Goal: Information Seeking & Learning: Learn about a topic

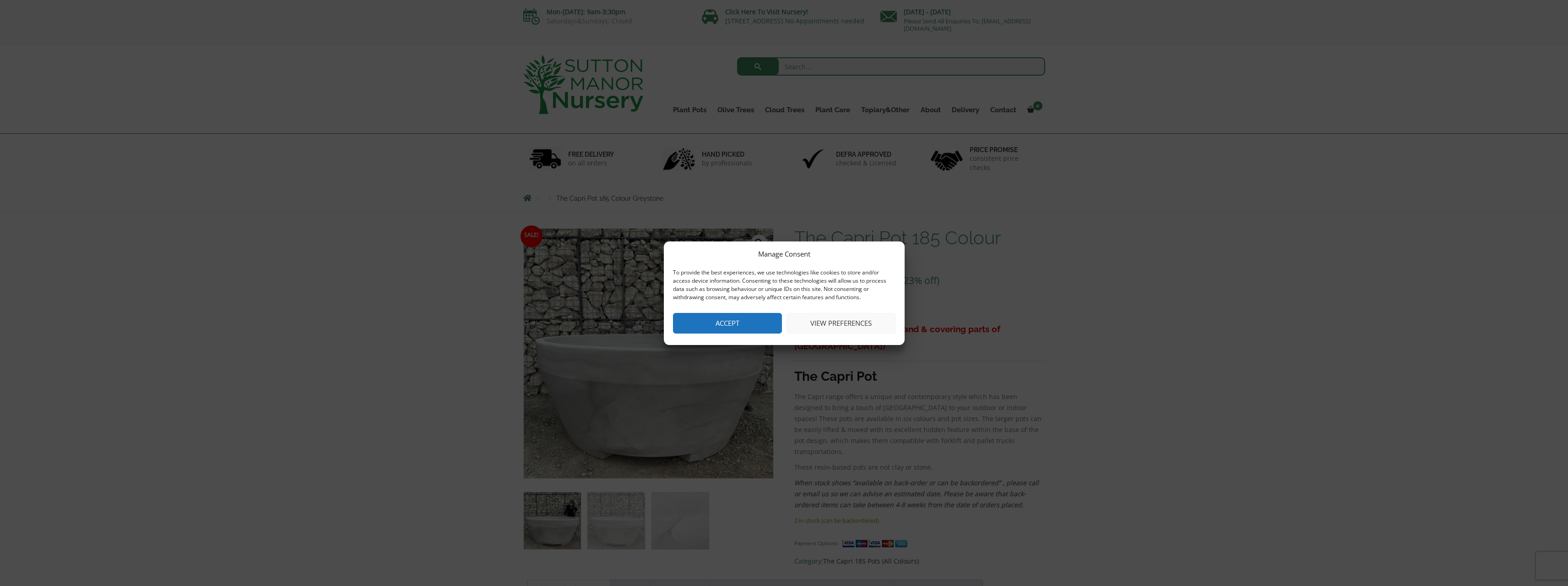
click at [747, 319] on button "Accept" at bounding box center [727, 323] width 109 height 21
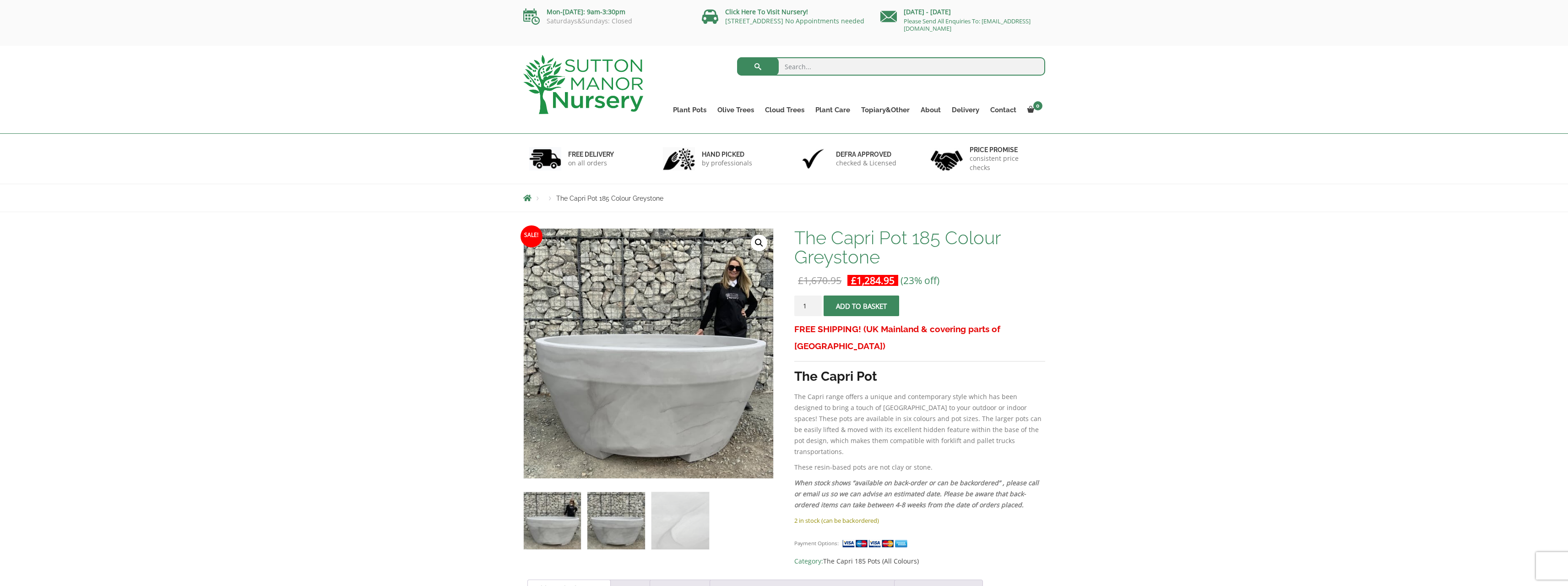
click at [625, 533] on img at bounding box center [616, 521] width 57 height 57
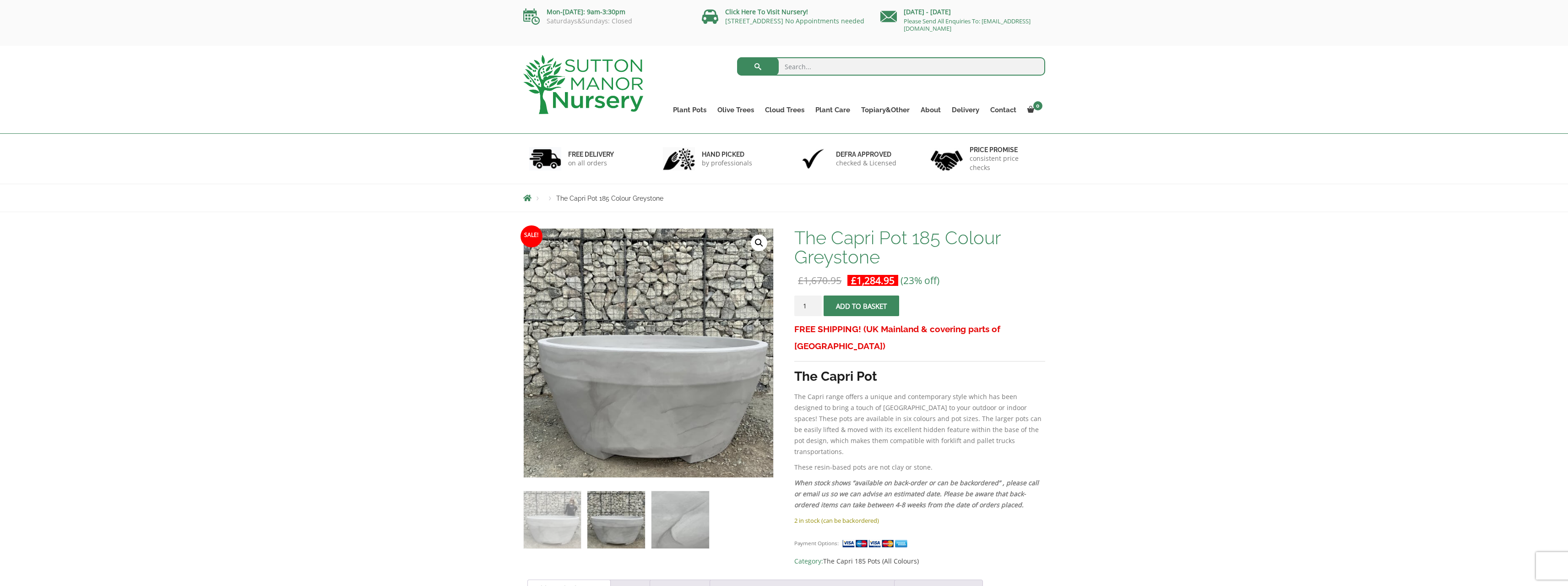
click at [691, 520] on img at bounding box center [680, 520] width 57 height 57
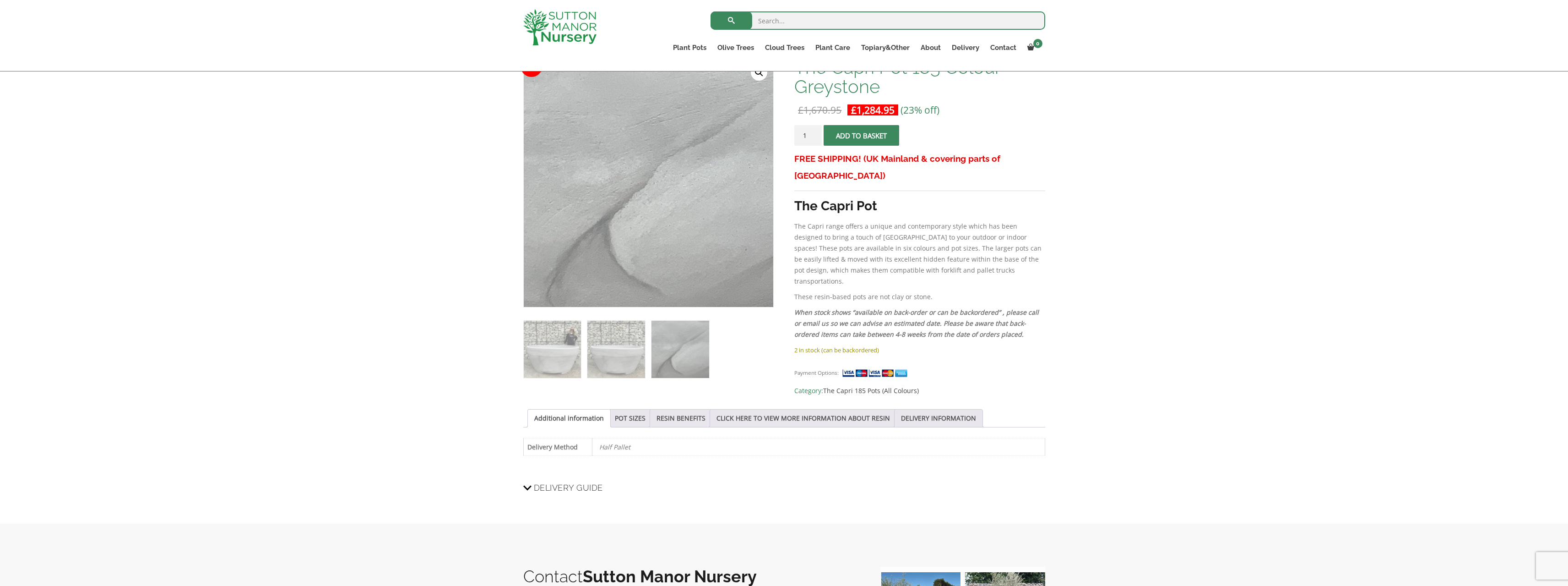
scroll to position [138, 0]
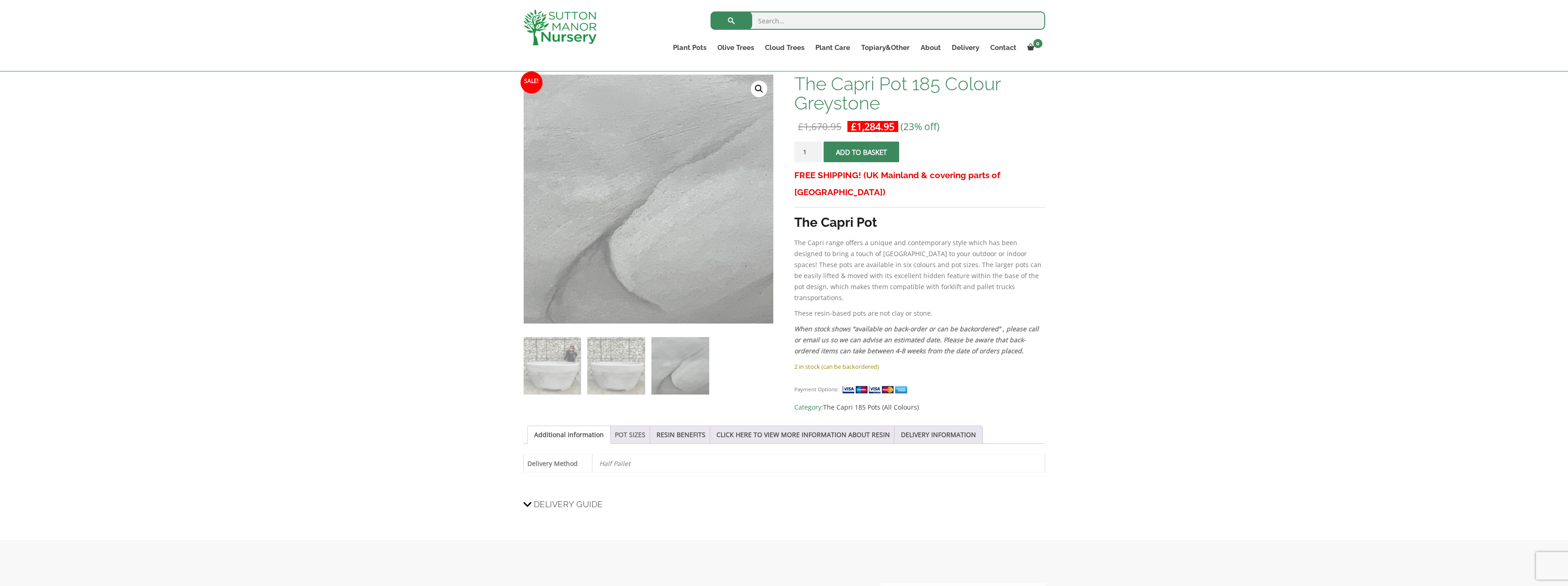
click at [631, 431] on link "POT SIZES" at bounding box center [630, 434] width 30 height 18
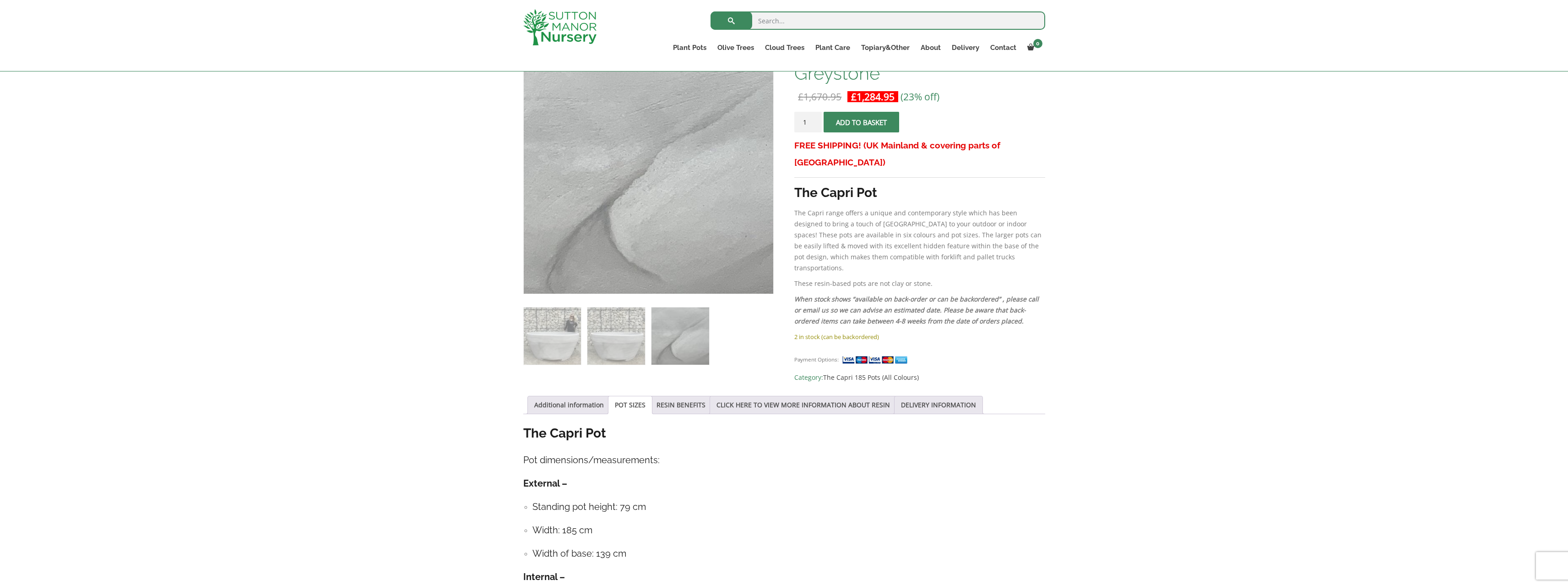
scroll to position [183, 0]
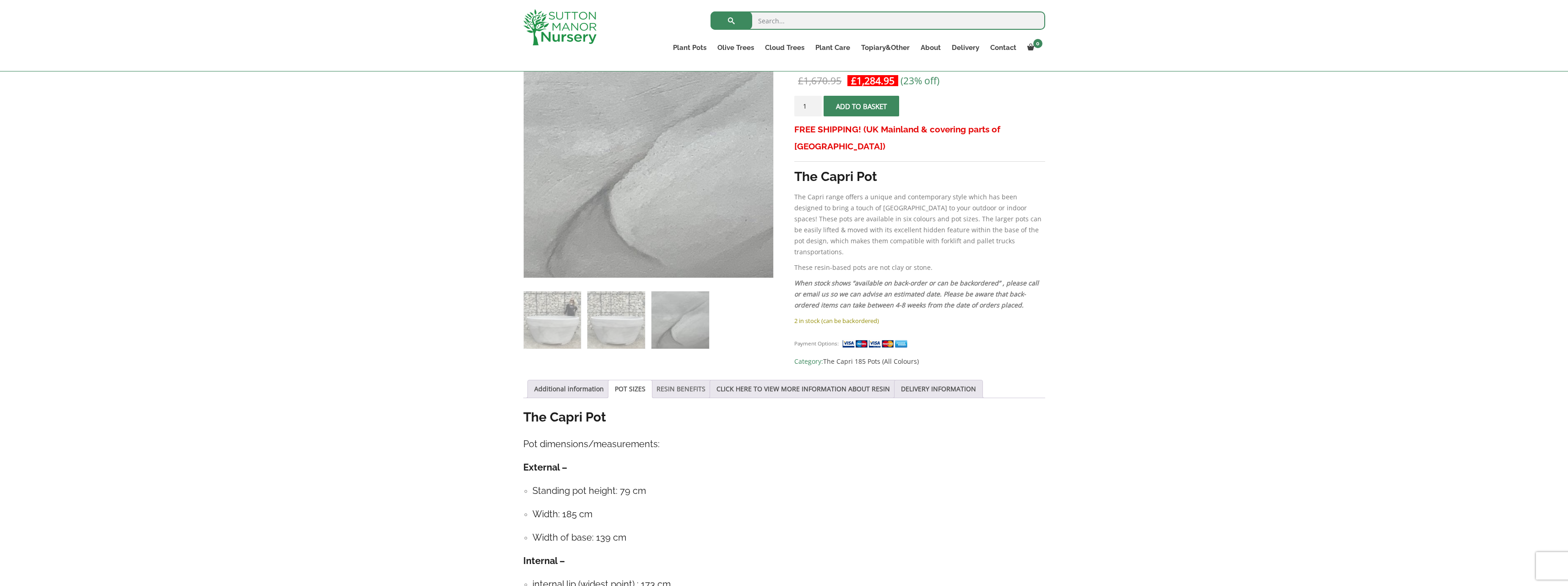
click at [674, 386] on link "RESIN BENEFITS" at bounding box center [681, 389] width 49 height 18
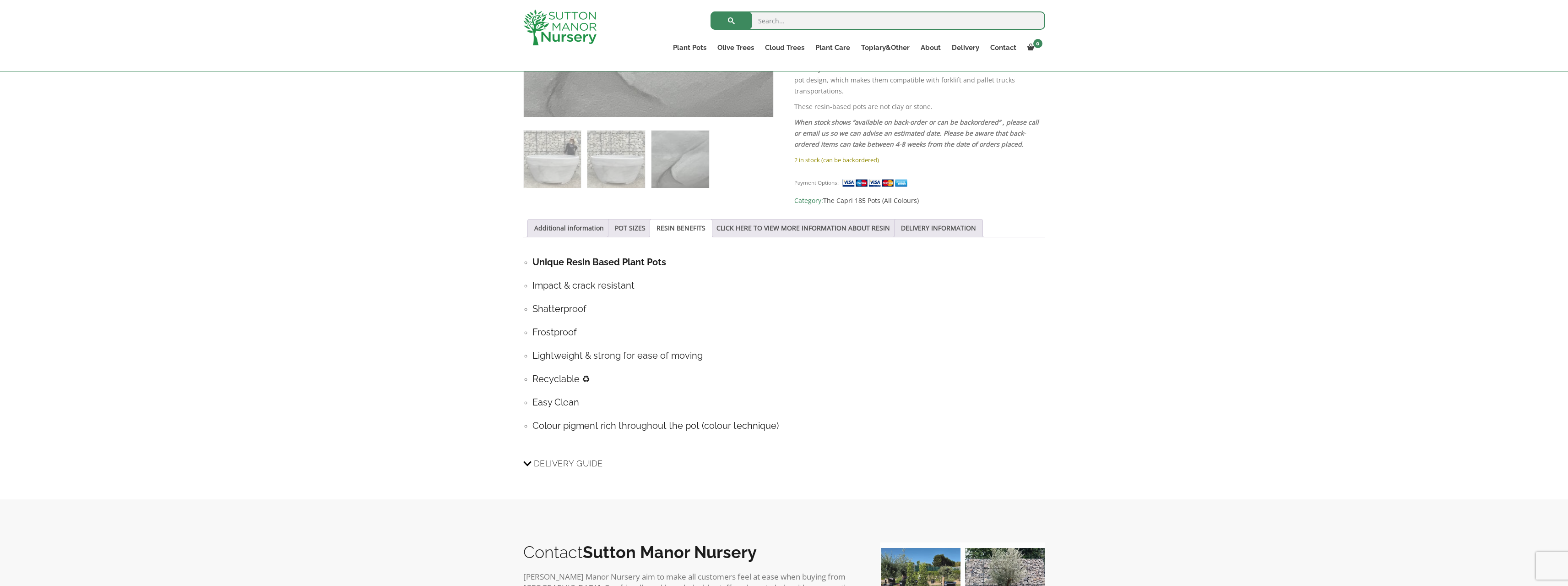
scroll to position [367, 0]
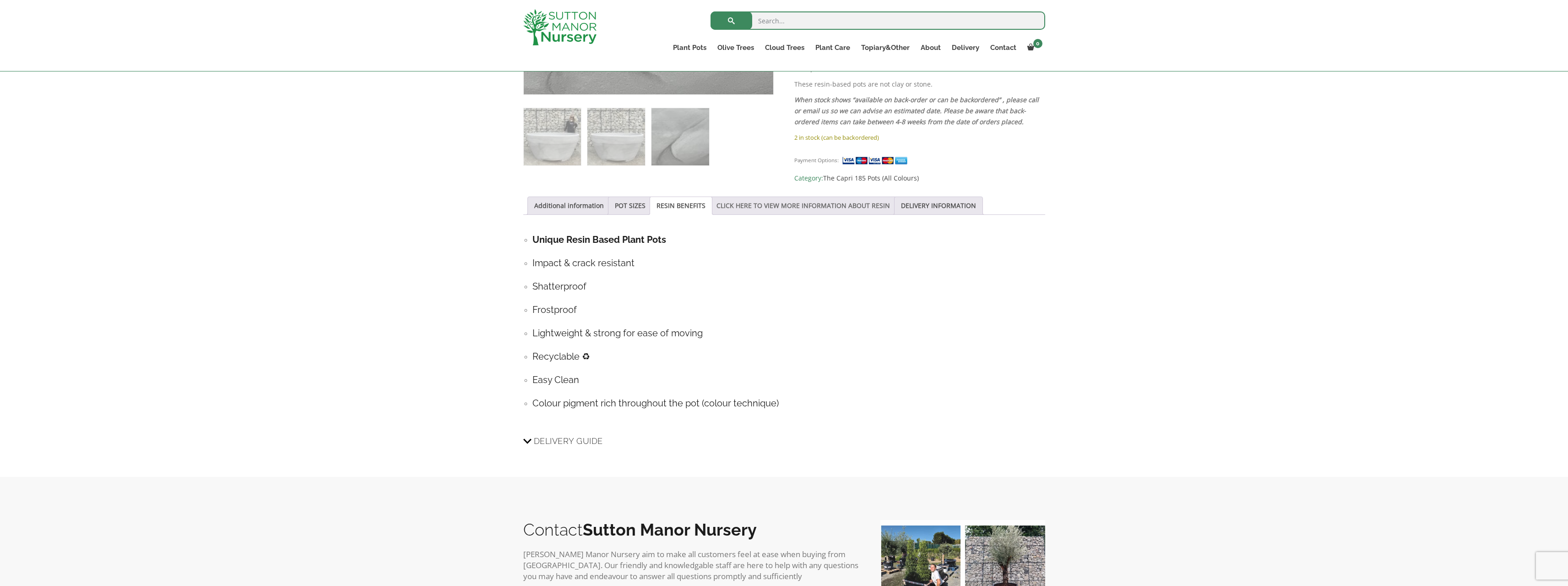
click at [755, 199] on link "CLICK HERE TO VIEW MORE INFORMATION ABOUT RESIN" at bounding box center [803, 205] width 173 height 18
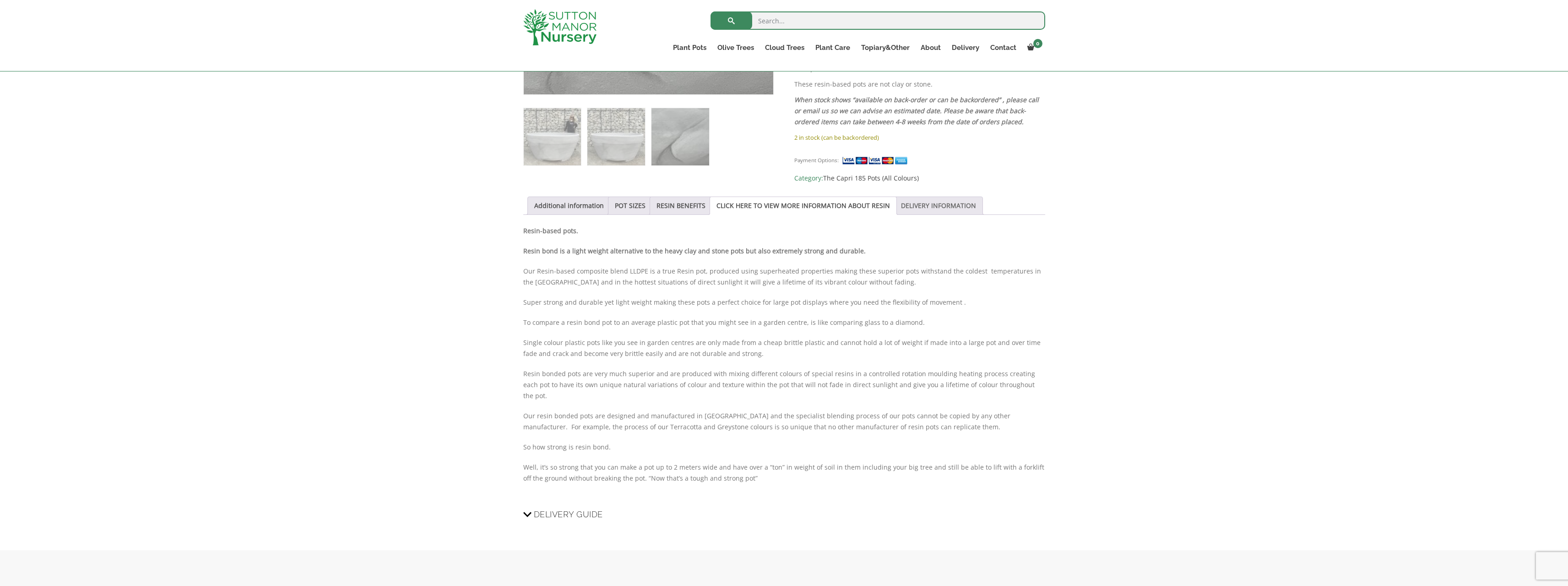
click at [922, 197] on link "DELIVERY INFORMATION" at bounding box center [938, 205] width 75 height 18
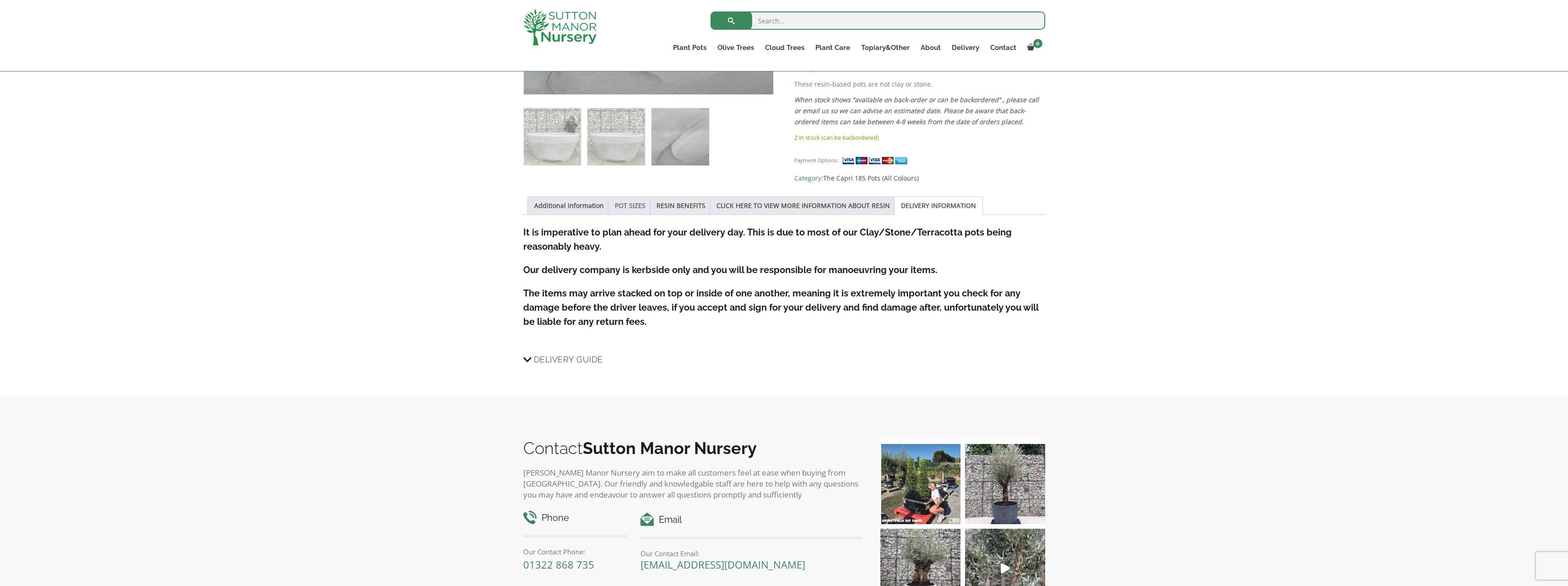
click at [634, 200] on link "POT SIZES" at bounding box center [630, 205] width 30 height 18
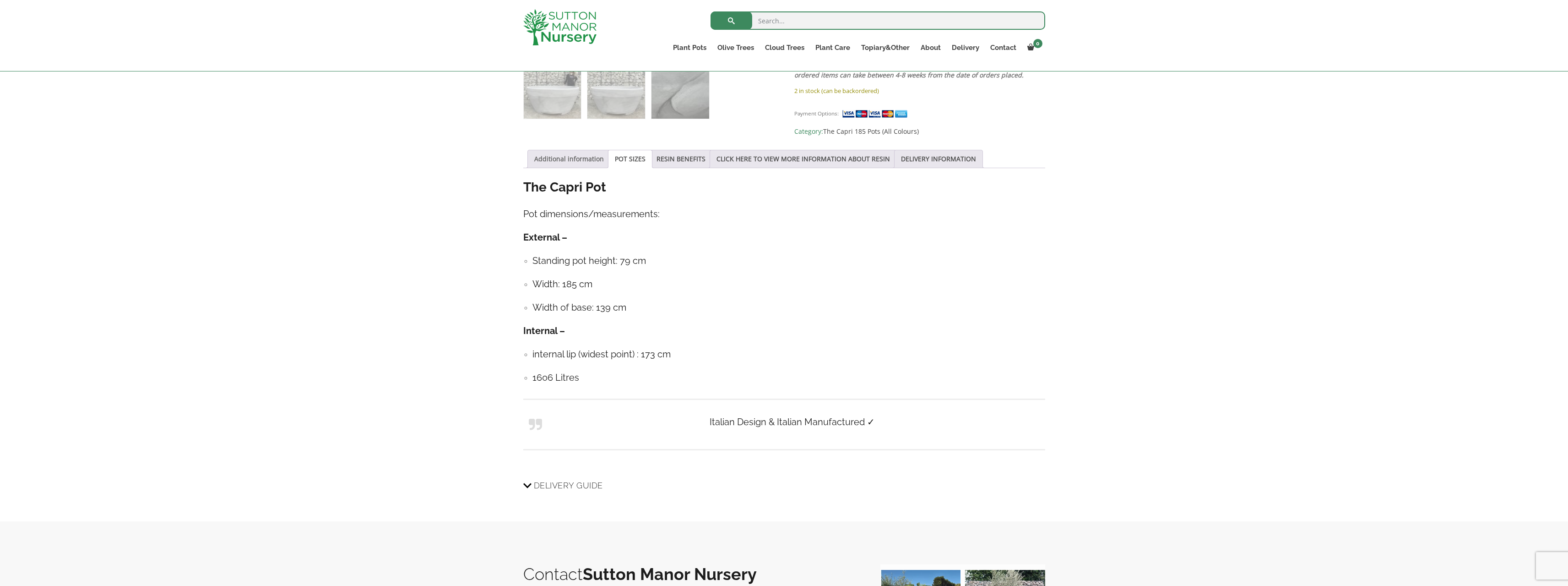
scroll to position [412, 0]
click at [574, 153] on link "Additional information" at bounding box center [569, 160] width 69 height 18
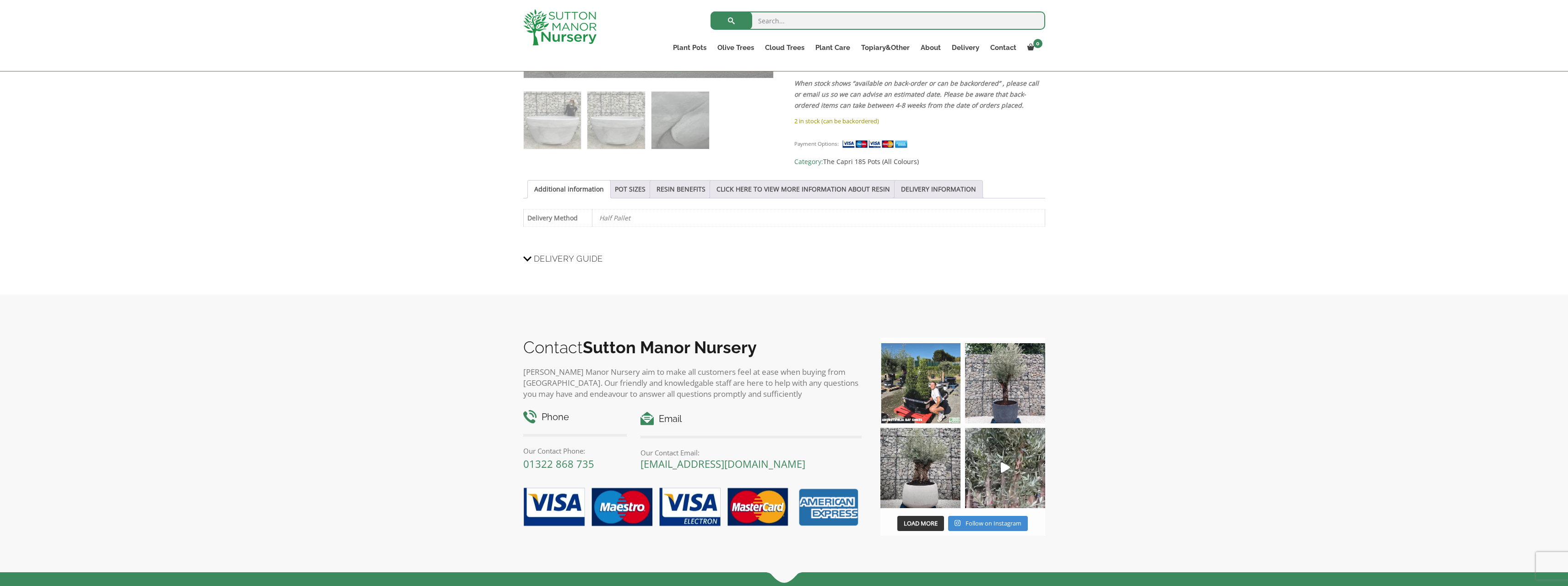
scroll to position [367, 0]
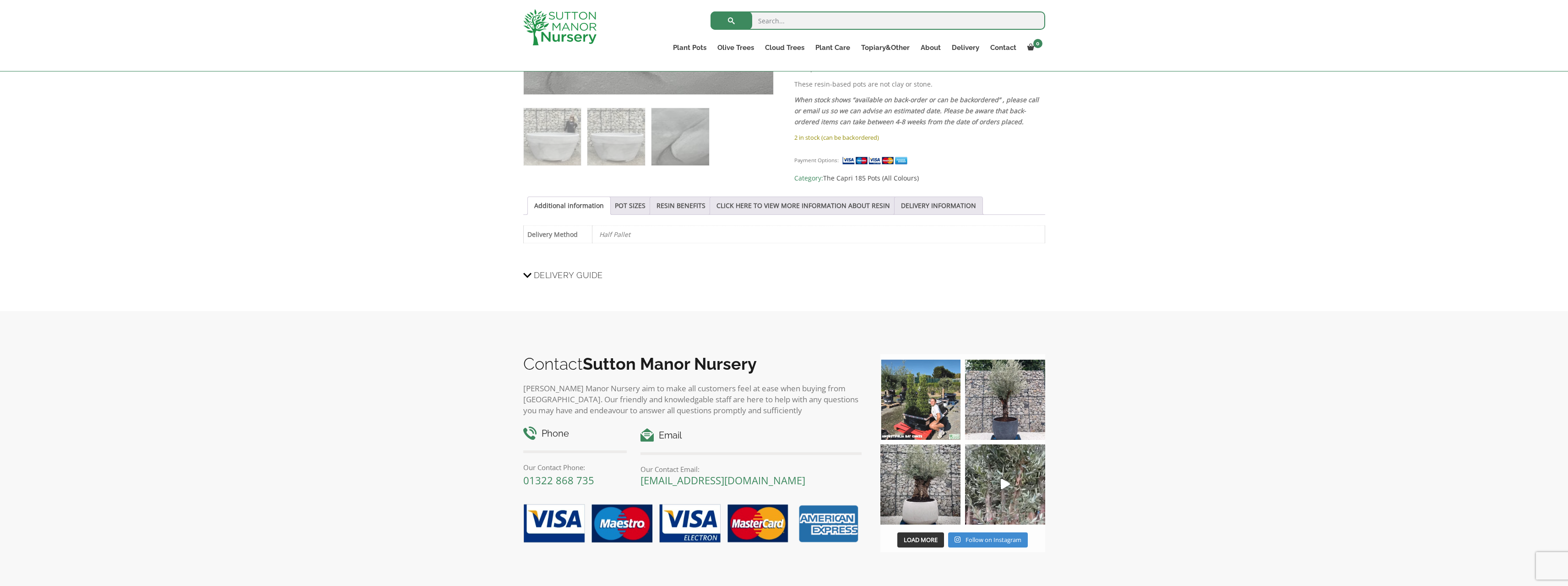
click at [959, 210] on div "Additional information POT SIZES RESIN BENEFITS CLICK HERE TO VIEW MORE INFORMA…" at bounding box center [784, 225] width 522 height 57
click at [952, 202] on link "DELIVERY INFORMATION" at bounding box center [938, 205] width 75 height 18
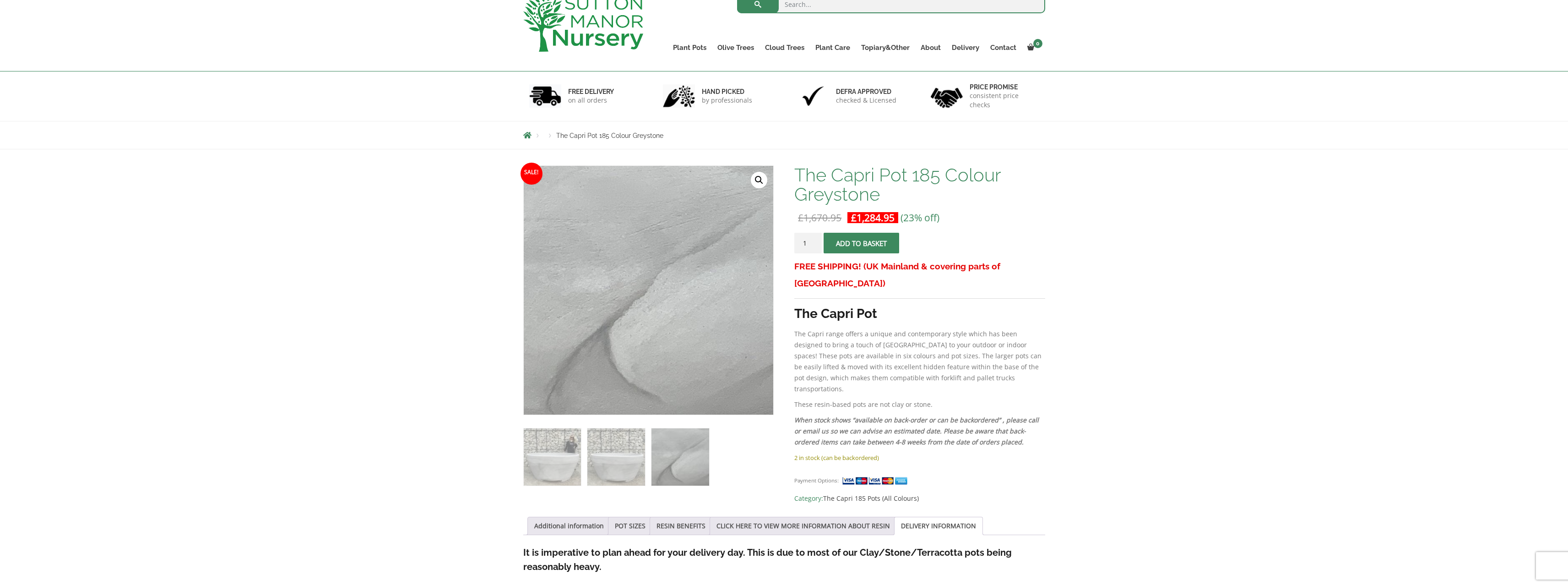
scroll to position [46, 0]
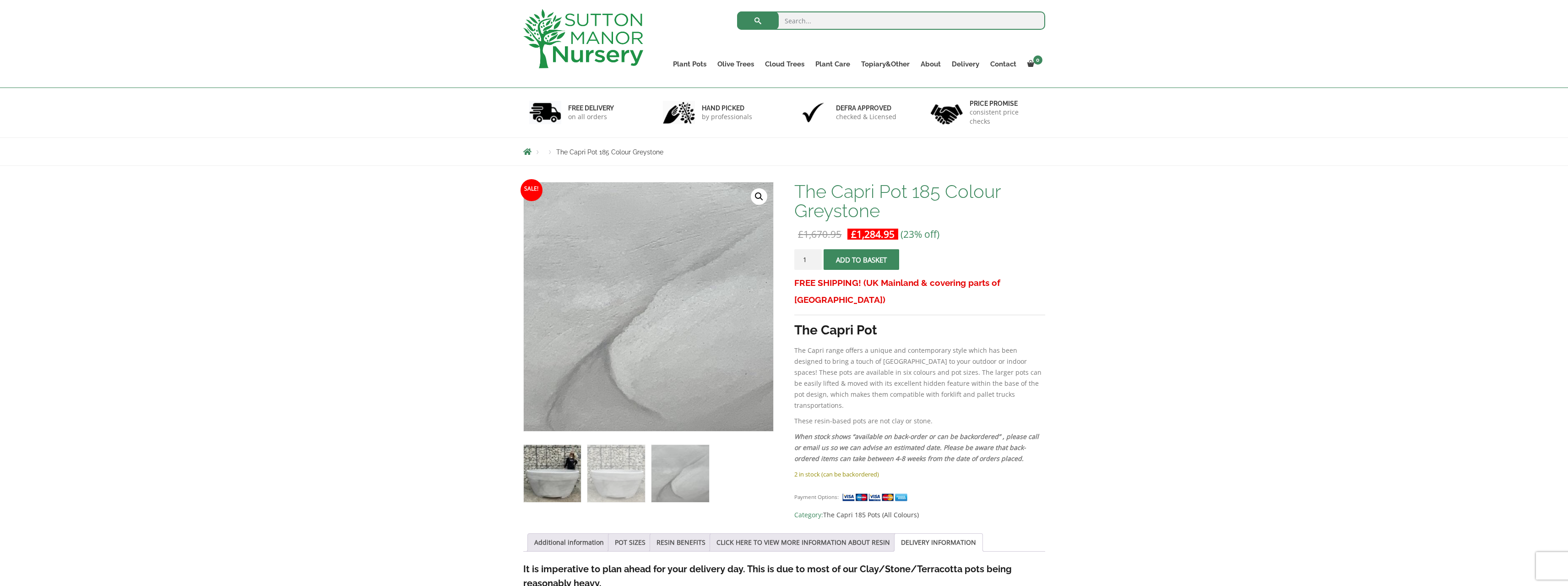
click at [550, 479] on img at bounding box center [552, 473] width 57 height 57
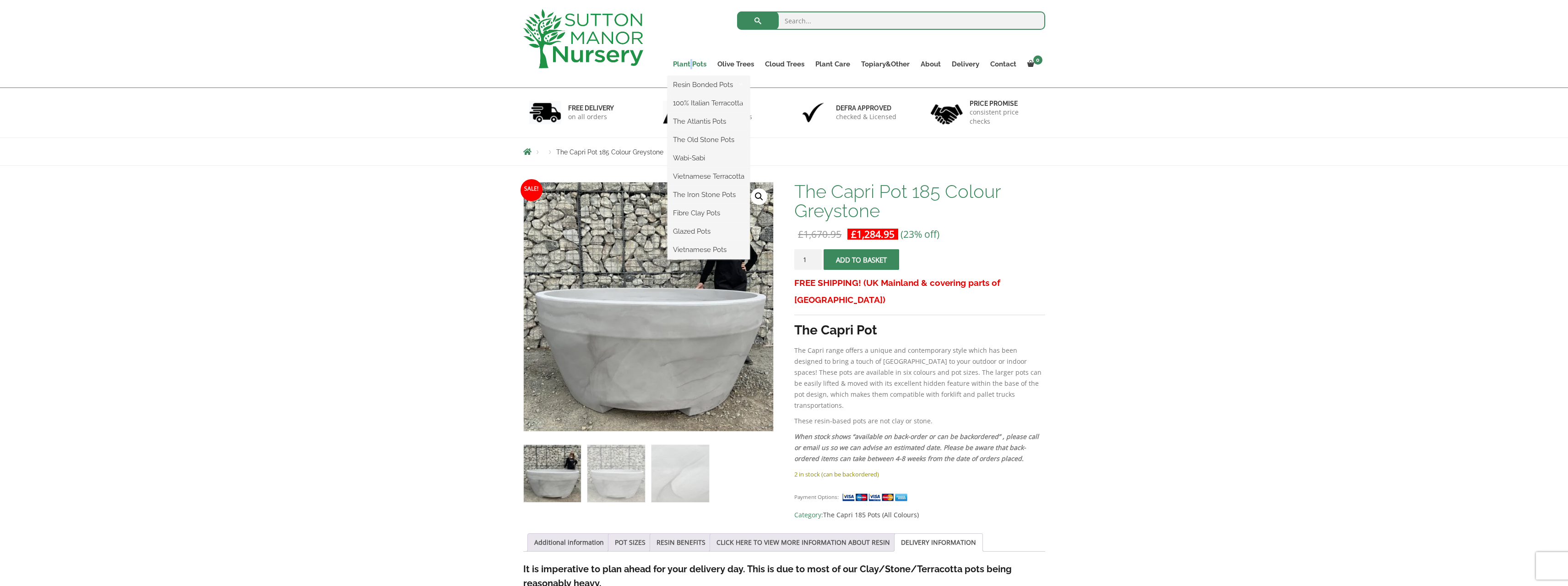
click at [693, 60] on link "Plant Pots" at bounding box center [690, 64] width 44 height 13
click at [686, 63] on link "Plant Pots" at bounding box center [690, 64] width 44 height 13
click at [704, 211] on link "Fibre Clay Pots" at bounding box center [709, 213] width 82 height 14
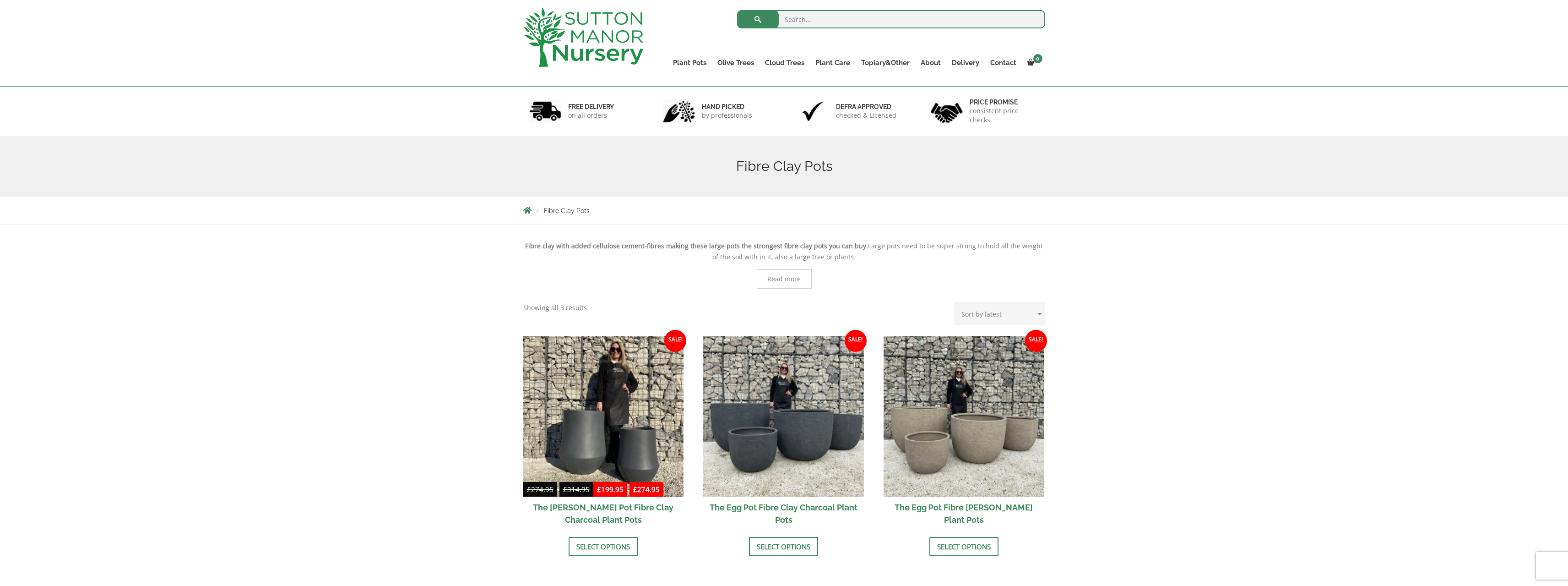
scroll to position [46, 0]
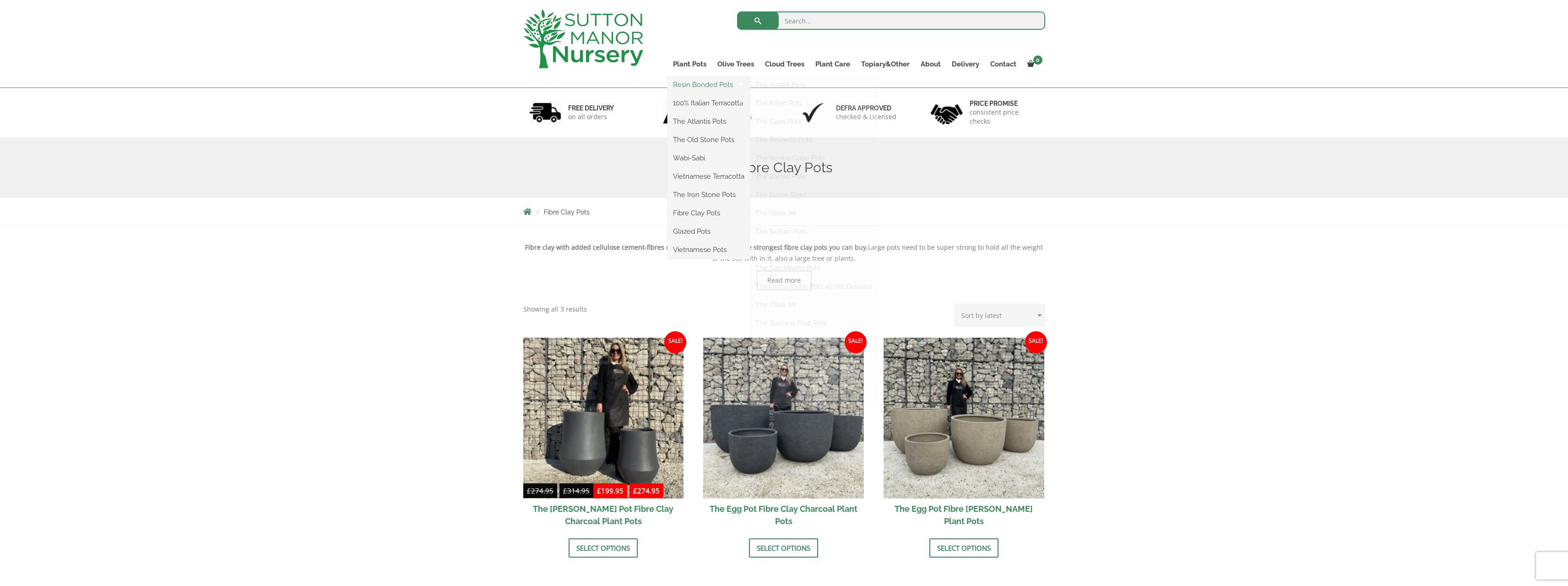
click at [702, 84] on link "Resin Bonded Pots" at bounding box center [709, 85] width 82 height 14
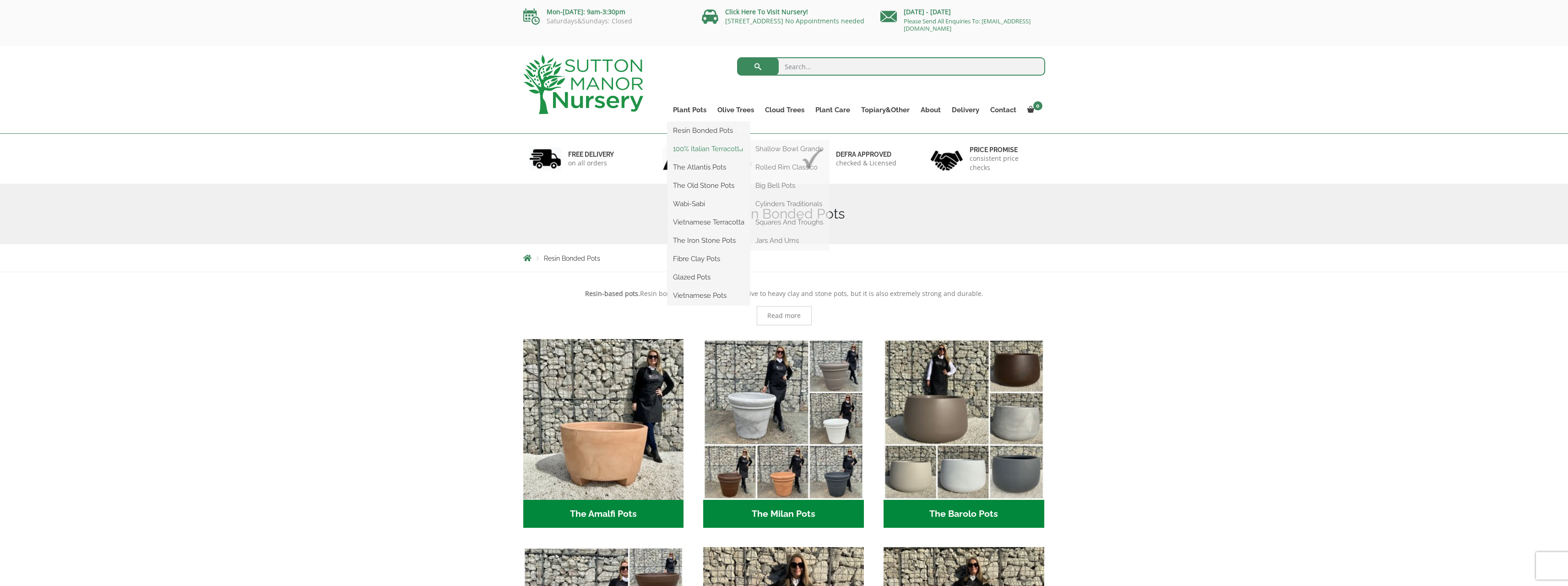
click at [701, 144] on link "100% Italian Terracotta" at bounding box center [709, 149] width 82 height 14
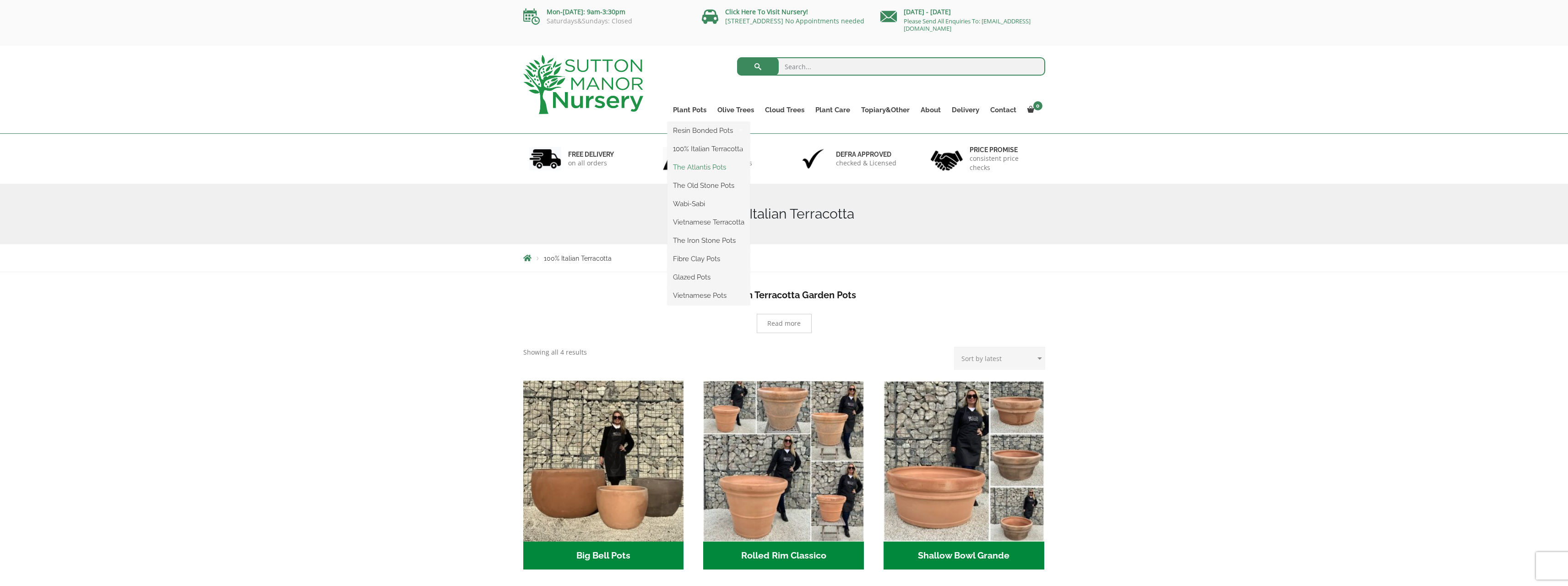
click at [715, 168] on link "The Atlantis Pots" at bounding box center [709, 167] width 82 height 14
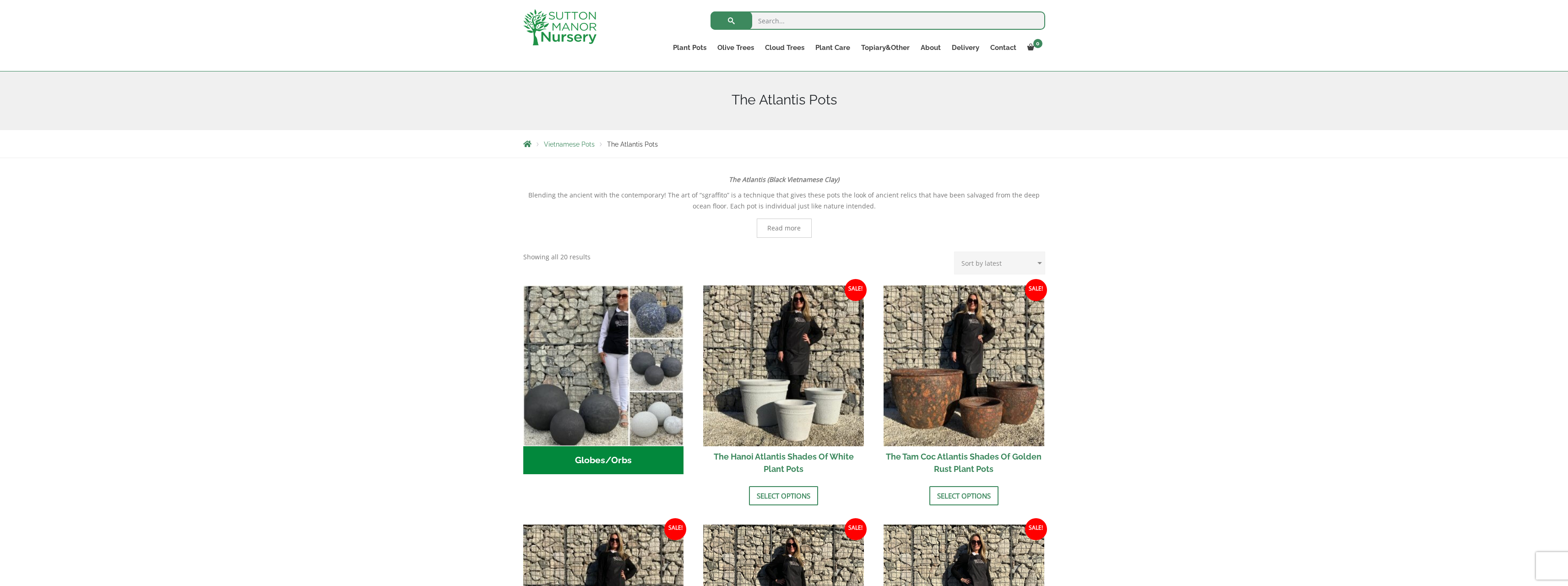
scroll to position [91, 0]
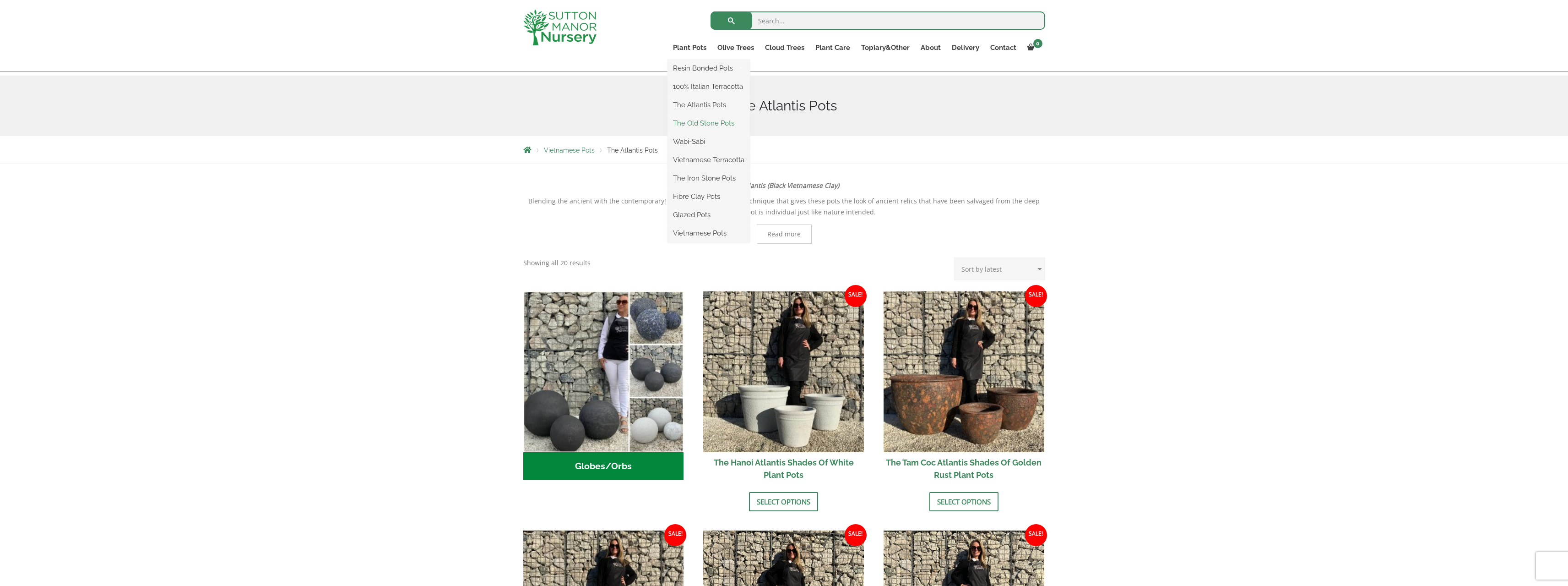
click at [693, 126] on link "The Old Stone Pots" at bounding box center [709, 123] width 82 height 14
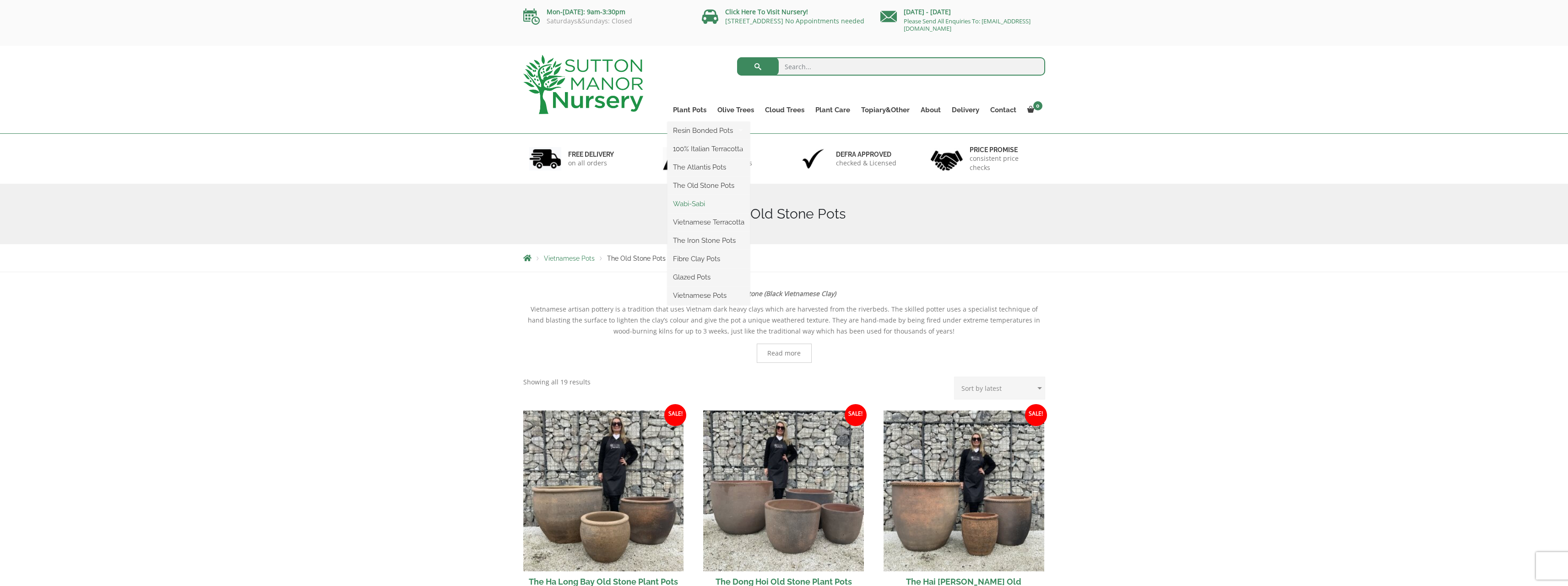
click at [701, 202] on link "Wabi-Sabi" at bounding box center [709, 203] width 82 height 14
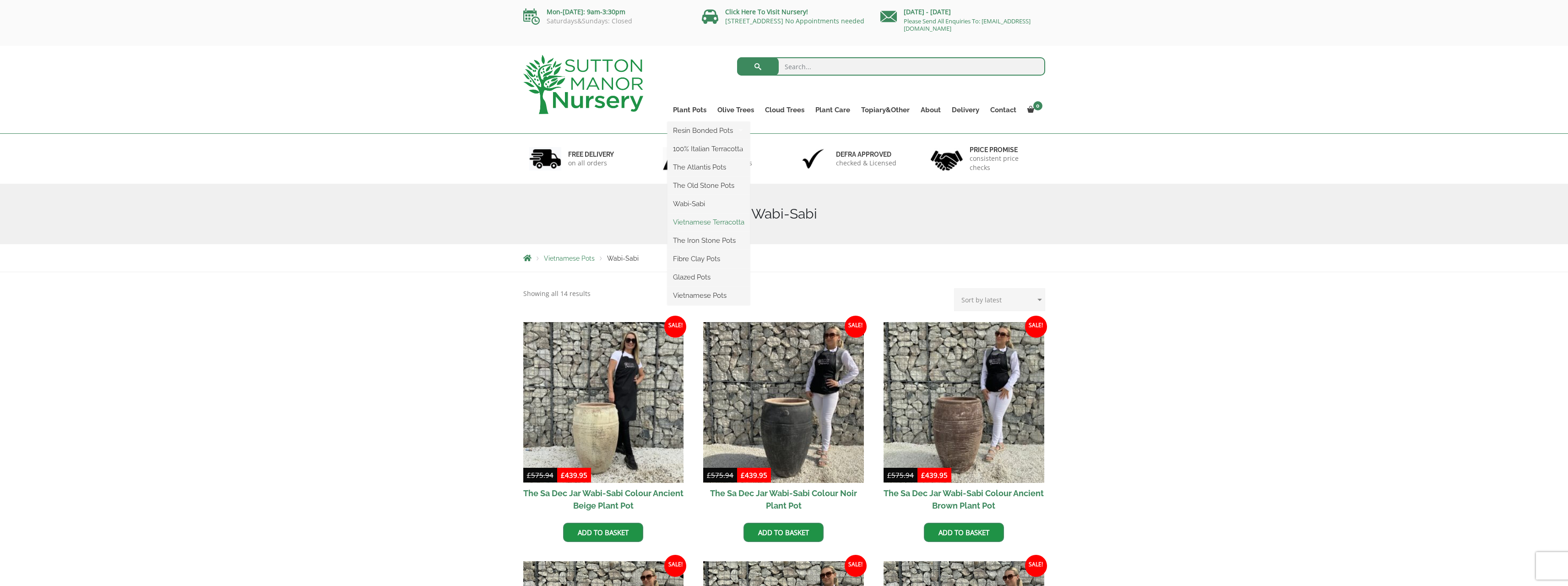
click at [701, 222] on link "Vietnamese Terracotta" at bounding box center [709, 222] width 82 height 14
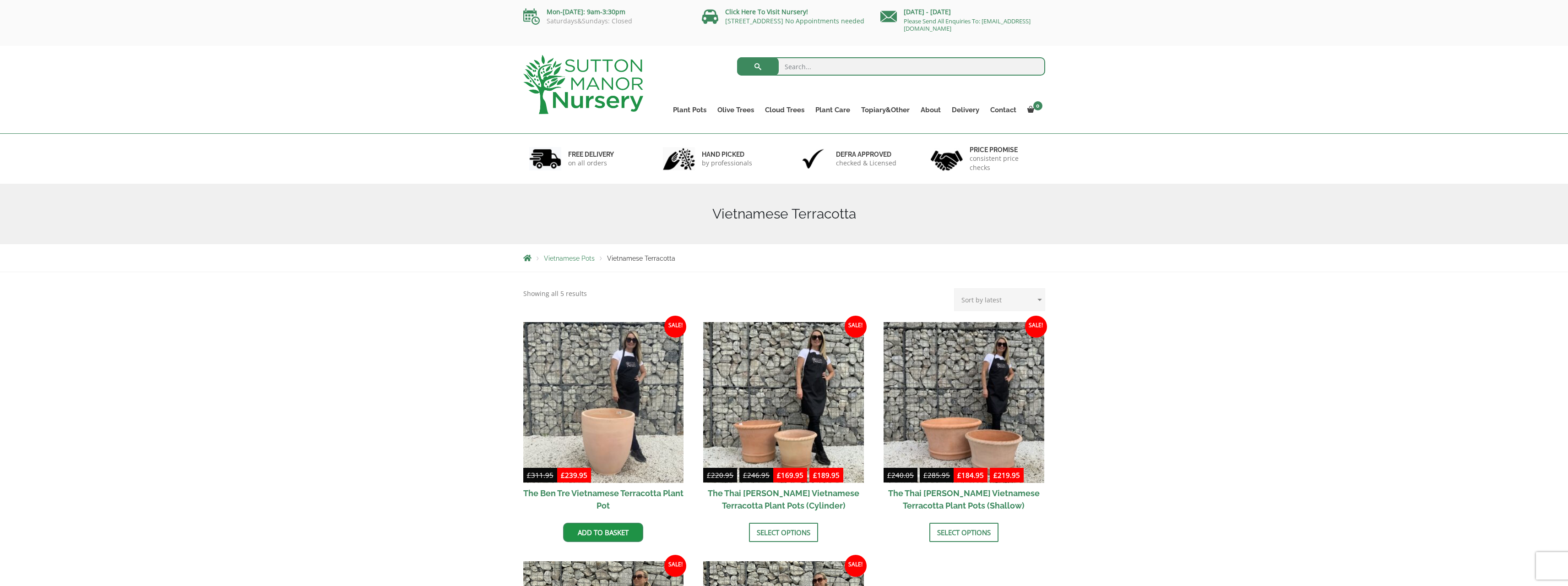
click at [689, 111] on link "Plant Pots" at bounding box center [690, 110] width 44 height 13
click at [703, 241] on link "The Iron Stone Pots" at bounding box center [709, 241] width 82 height 14
